Goal: Complete application form: Complete application form

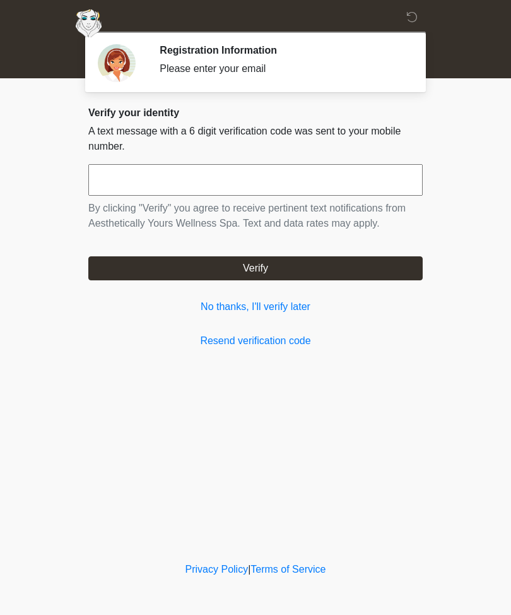
scroll to position [1, 0]
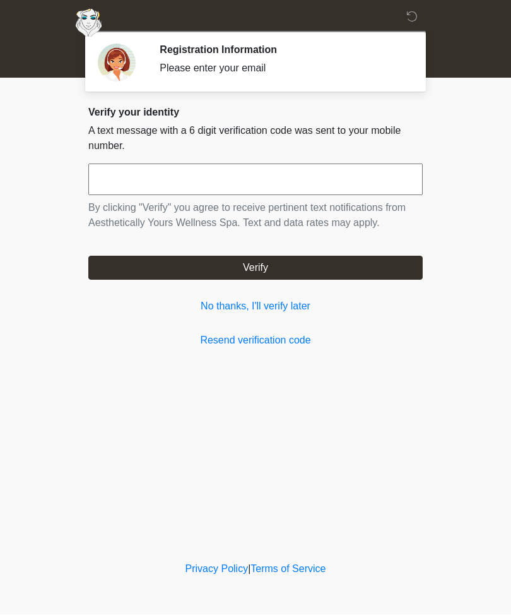
click at [231, 313] on link "No thanks, I'll verify later" at bounding box center [255, 306] width 334 height 15
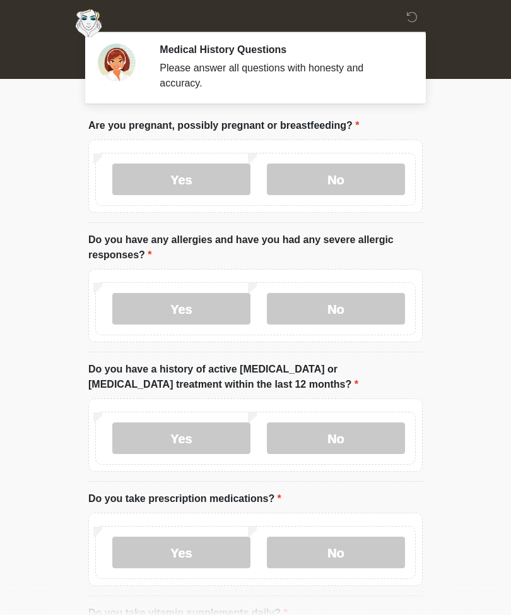
click at [379, 188] on label "No" at bounding box center [336, 179] width 138 height 32
click at [366, 304] on label "No" at bounding box center [336, 309] width 138 height 32
click at [377, 439] on label "No" at bounding box center [336, 438] width 138 height 32
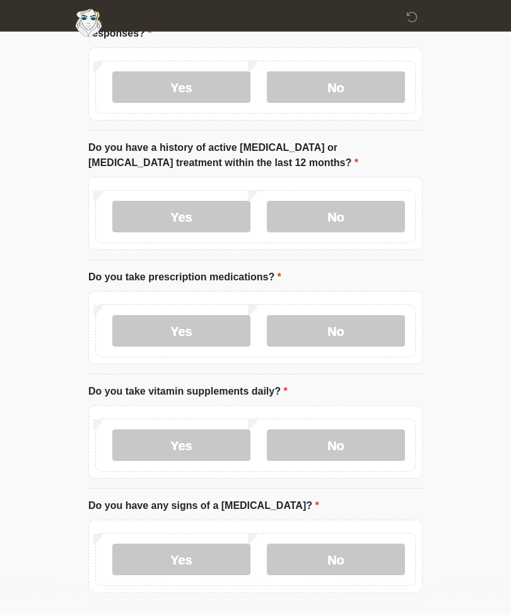
scroll to position [222, 0]
click at [380, 341] on label "No" at bounding box center [336, 331] width 138 height 32
click at [139, 452] on label "Yes" at bounding box center [181, 445] width 138 height 32
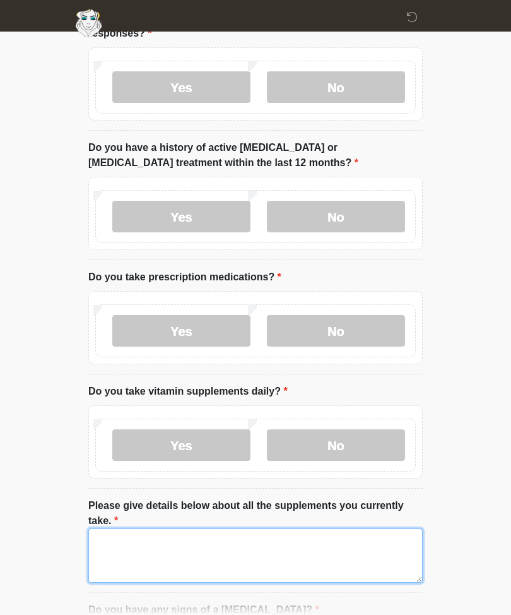
click at [242, 560] on textarea "Please give details below about all the supplements you currently take." at bounding box center [255, 555] width 334 height 54
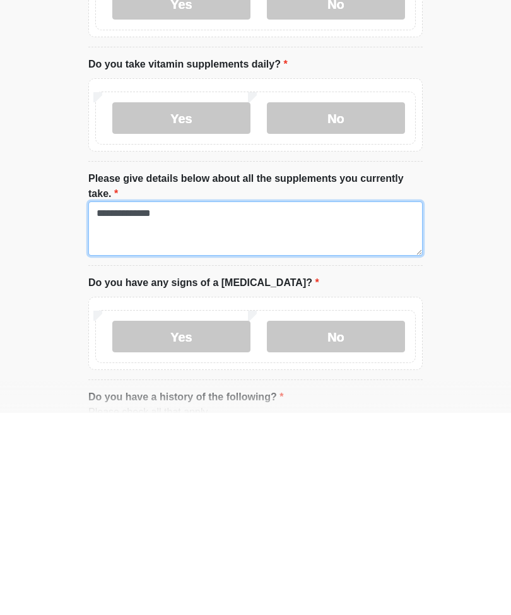
type textarea "**********"
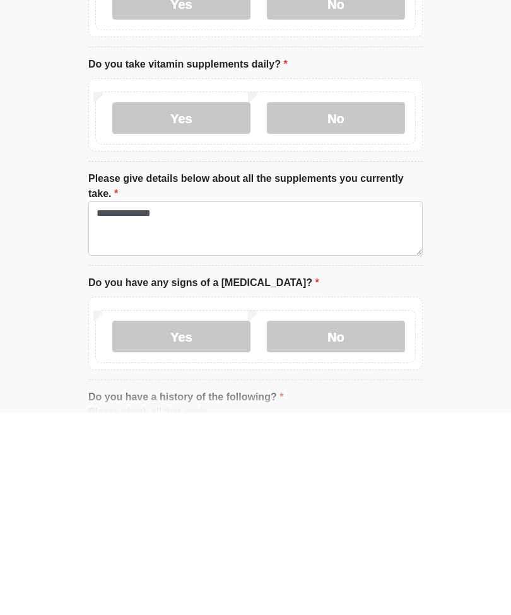
click at [382, 523] on label "No" at bounding box center [336, 539] width 138 height 32
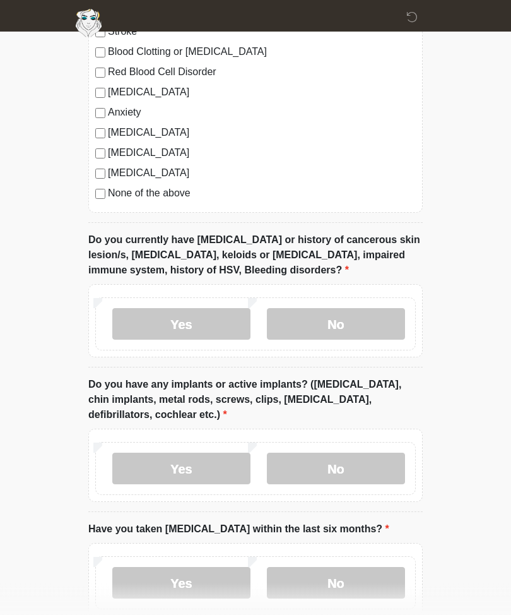
scroll to position [1020, 0]
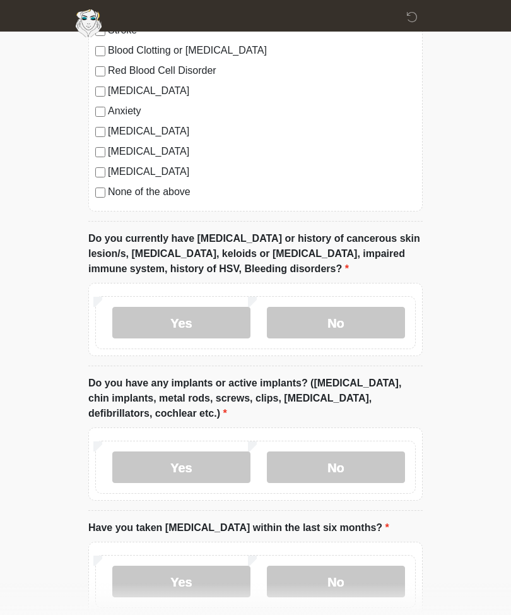
click at [396, 323] on label "No" at bounding box center [336, 323] width 138 height 32
click at [377, 451] on label "No" at bounding box center [336, 467] width 138 height 32
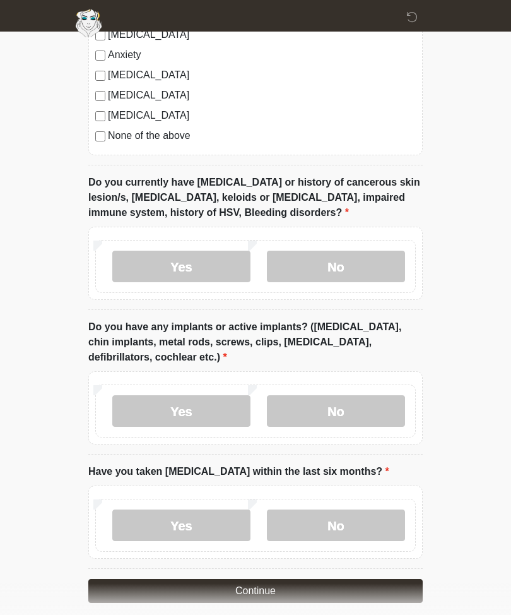
scroll to position [1087, 0]
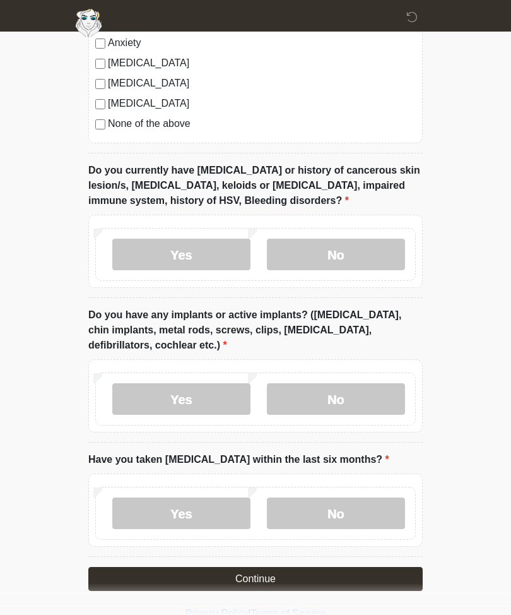
click at [373, 511] on label "No" at bounding box center [336, 514] width 138 height 32
click at [382, 577] on button "Continue" at bounding box center [255, 579] width 334 height 24
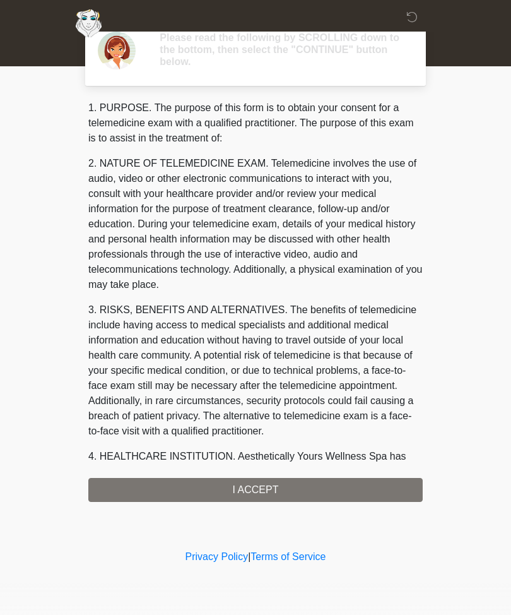
scroll to position [0, 0]
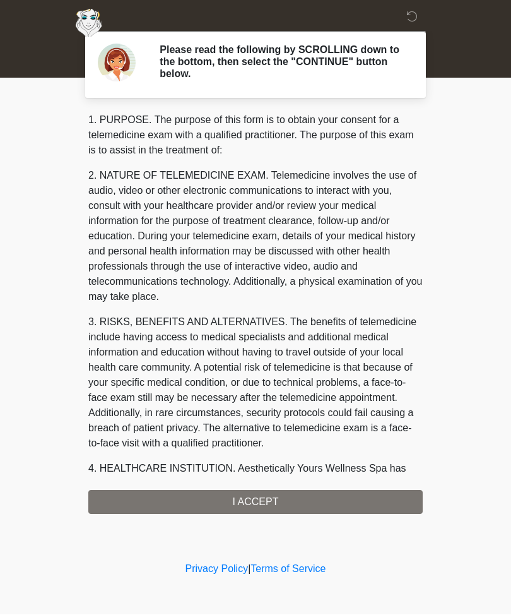
click at [360, 500] on div "1. PURPOSE. The purpose of this form is to obtain your consent for a telemedici…" at bounding box center [255, 313] width 334 height 401
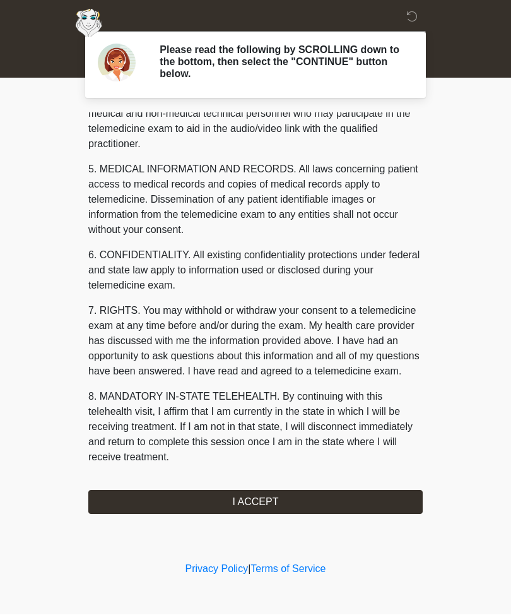
scroll to position [400, 0]
click at [314, 497] on button "I ACCEPT" at bounding box center [255, 502] width 334 height 24
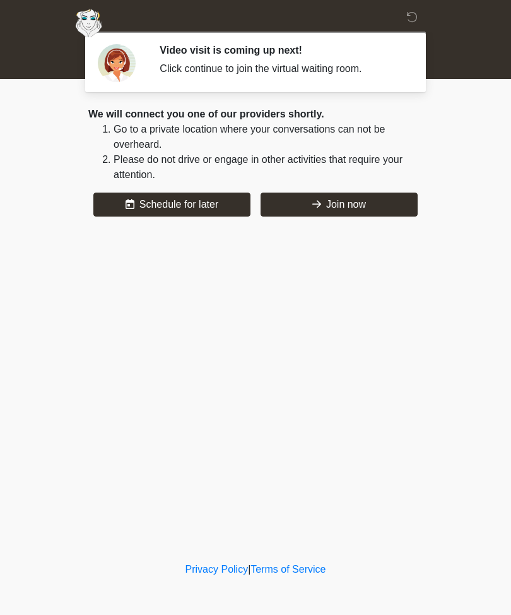
click at [382, 211] on button "Join now" at bounding box center [339, 204] width 157 height 24
